Goal: Task Accomplishment & Management: Use online tool/utility

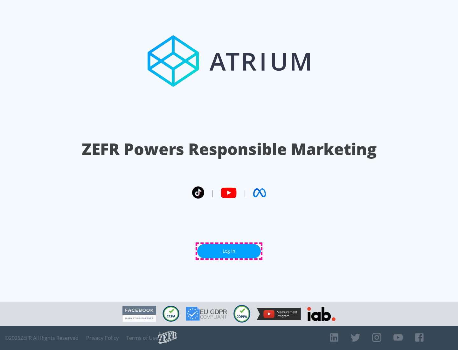
click at [229, 251] on link "Log In" at bounding box center [229, 251] width 64 height 14
